Goal: Information Seeking & Learning: Learn about a topic

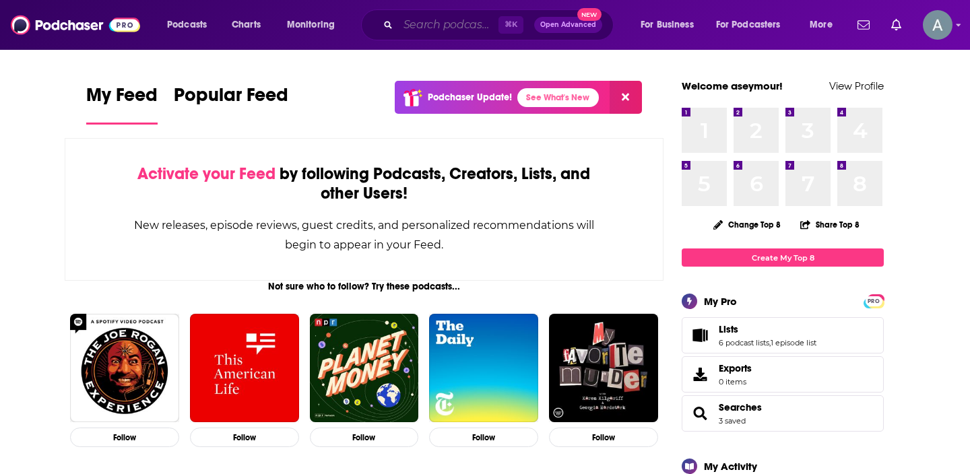
click at [443, 20] on input "Search podcasts, credits, & more..." at bounding box center [448, 25] width 100 height 22
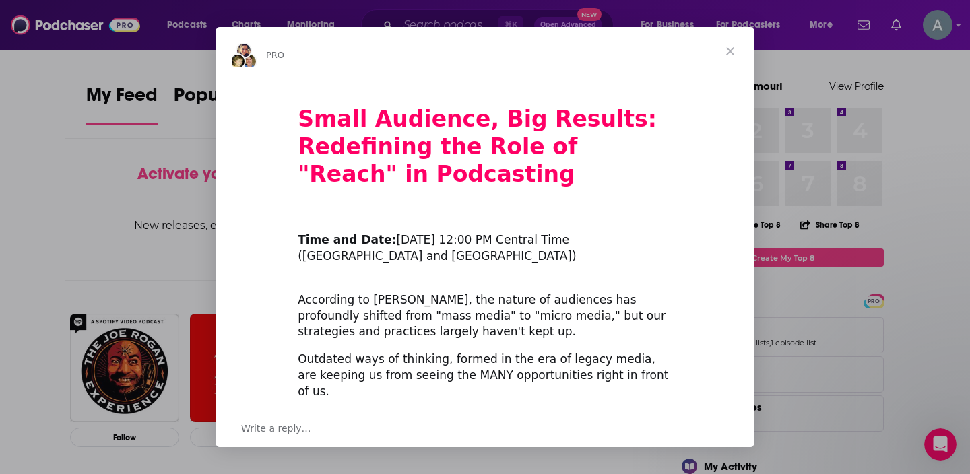
click at [738, 53] on span "Close" at bounding box center [730, 51] width 48 height 48
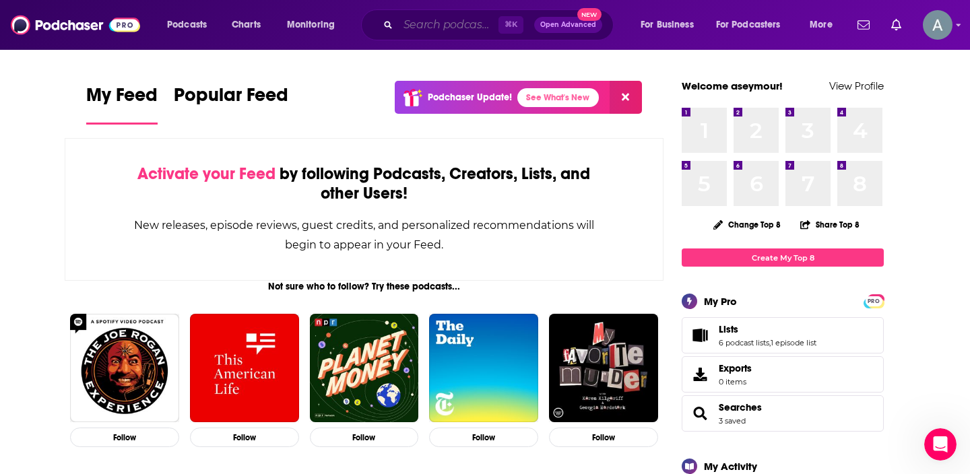
click at [440, 22] on input "Search podcasts, credits, & more..." at bounding box center [448, 25] width 100 height 22
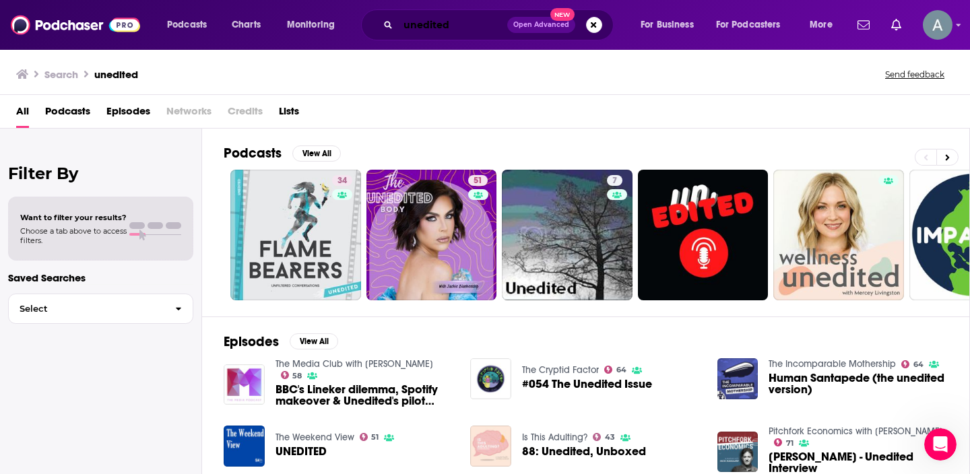
click at [462, 27] on input "unedited" at bounding box center [452, 25] width 109 height 22
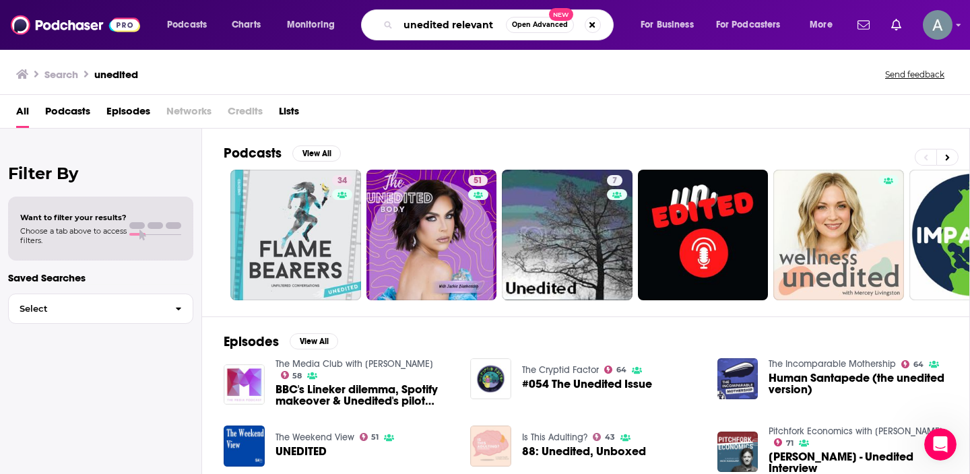
type input "unedited relevant"
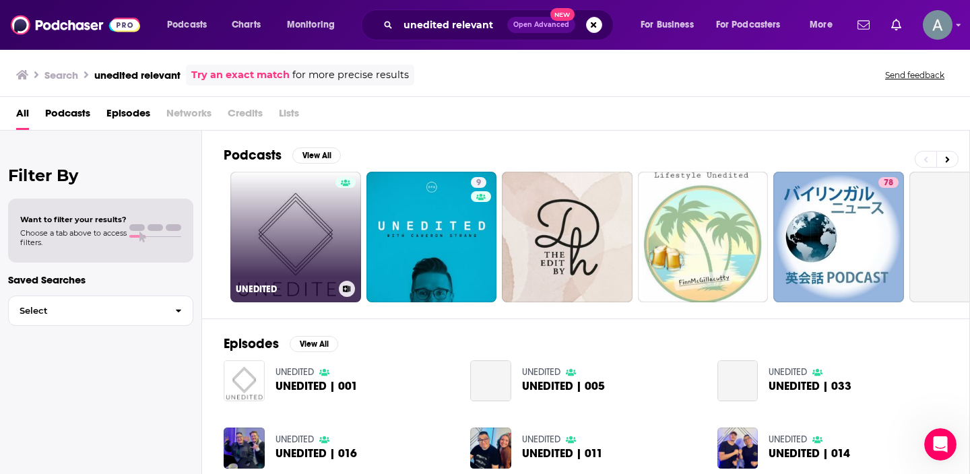
click at [319, 246] on link "UNEDITED" at bounding box center [295, 237] width 131 height 131
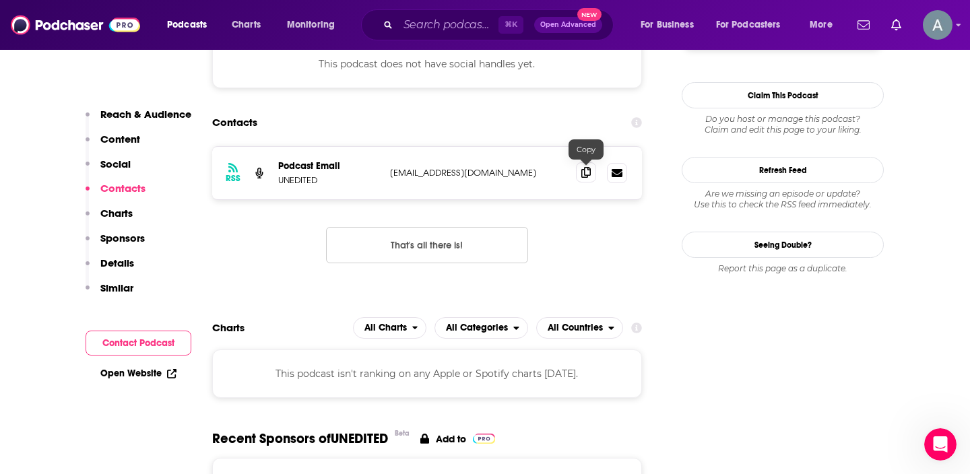
scroll to position [1084, 0]
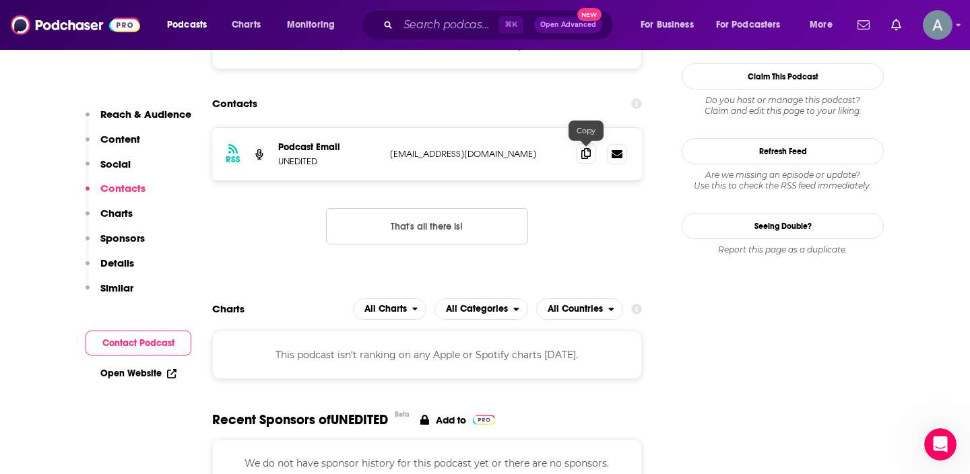
click at [581, 150] on icon at bounding box center [585, 153] width 9 height 11
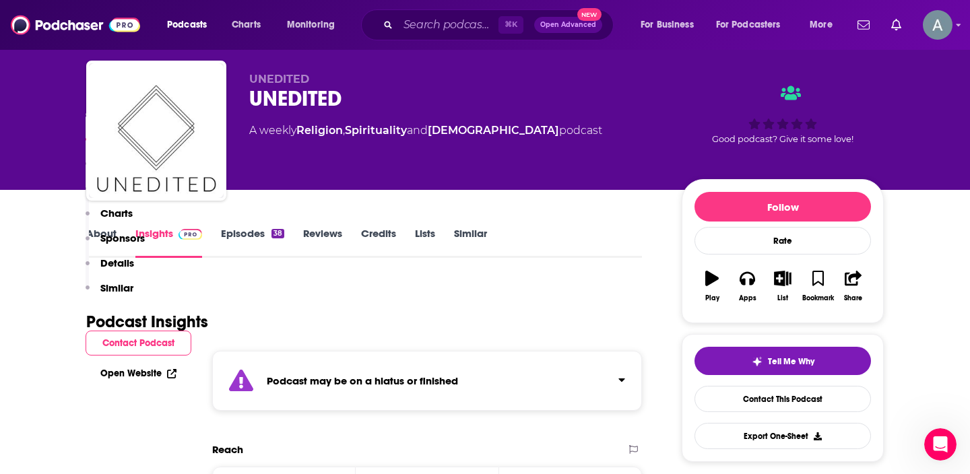
scroll to position [0, 0]
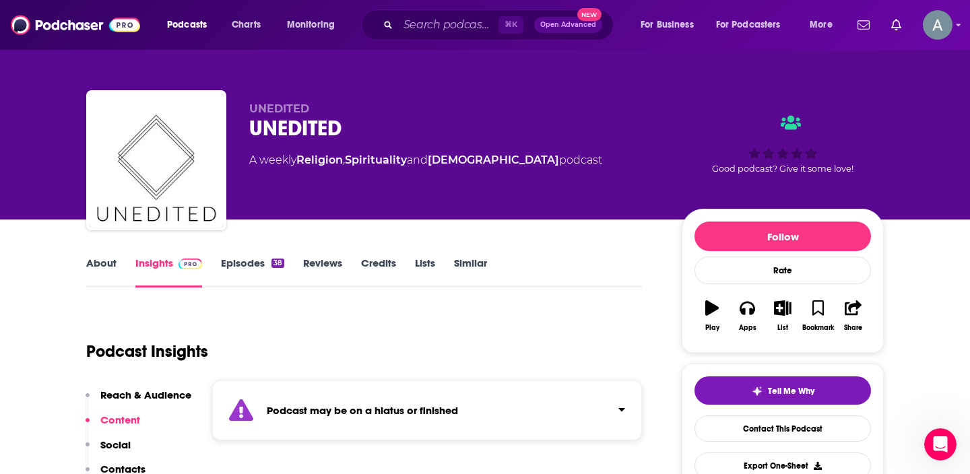
click at [92, 272] on link "About" at bounding box center [101, 272] width 30 height 31
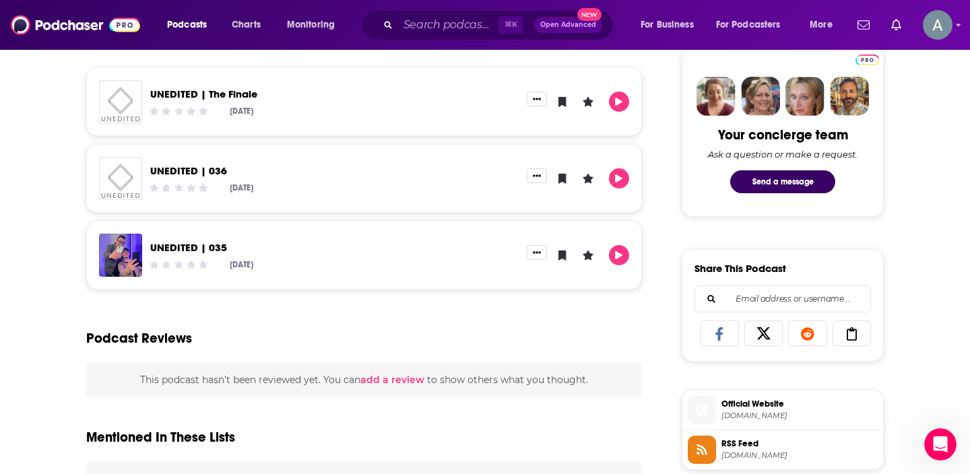
scroll to position [793, 0]
